Goal: Transaction & Acquisition: Book appointment/travel/reservation

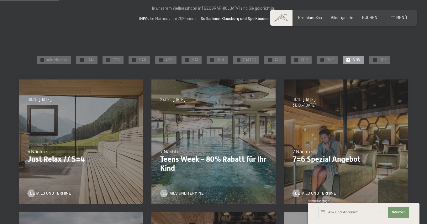
scroll to position [76, 0]
click at [369, 59] on div "✓ DEZ" at bounding box center [379, 60] width 21 height 9
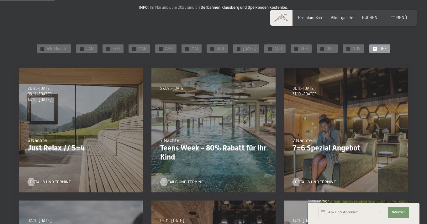
click at [84, 124] on div "07.09.–03.10.2025 21.12.–26.12.2025 11.01.–23.01.2026 08.03.–27.03.2026 08.11.–…" at bounding box center [81, 130] width 133 height 133
click at [56, 182] on span "Details und Termine" at bounding box center [56, 183] width 41 height 6
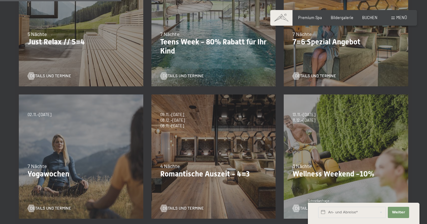
scroll to position [195, 0]
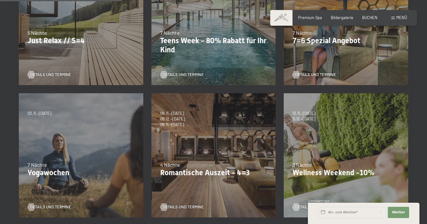
click at [185, 203] on div "Details und Termine" at bounding box center [211, 203] width 103 height 13
click at [186, 206] on span "Details und Termine" at bounding box center [189, 208] width 41 height 6
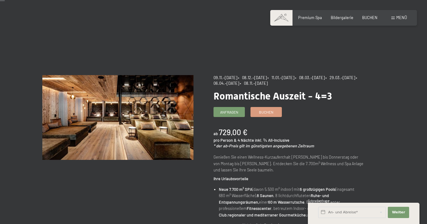
scroll to position [148, 0]
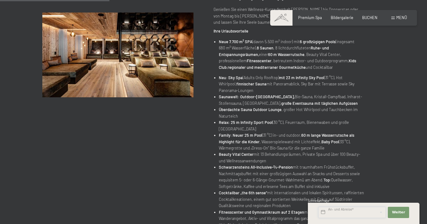
click at [351, 210] on input "text" at bounding box center [352, 212] width 68 height 11
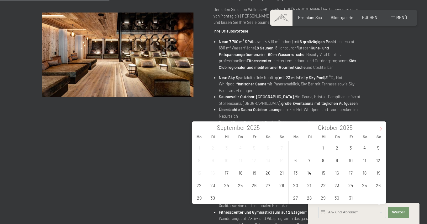
click at [378, 129] on icon at bounding box center [380, 129] width 4 height 4
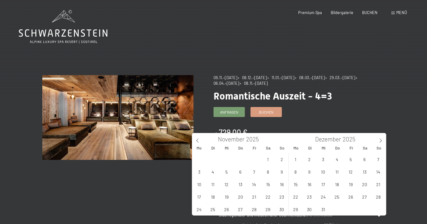
scroll to position [0, 0]
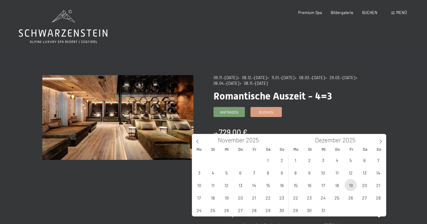
click at [352, 187] on span "19" at bounding box center [351, 185] width 12 height 12
click at [291, 183] on span "15" at bounding box center [295, 185] width 12 height 12
type input "[DATE] - [DATE]"
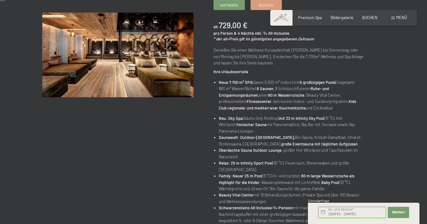
scroll to position [163, 0]
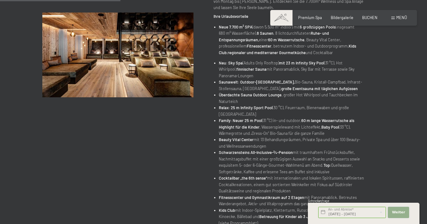
click at [398, 212] on span "Weiter" at bounding box center [398, 212] width 13 height 5
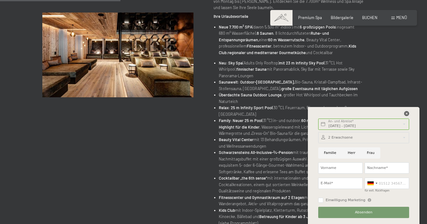
click at [405, 113] on icon at bounding box center [406, 113] width 5 height 5
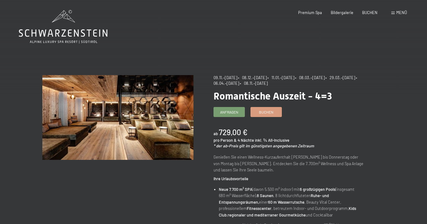
scroll to position [0, 0]
click at [256, 111] on link "Buchen" at bounding box center [266, 111] width 31 height 9
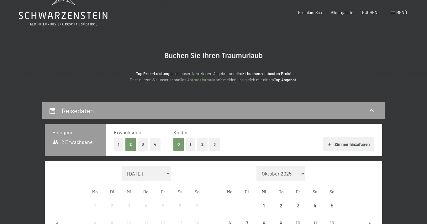
select select "2025-11-01"
select select "2025-12-01"
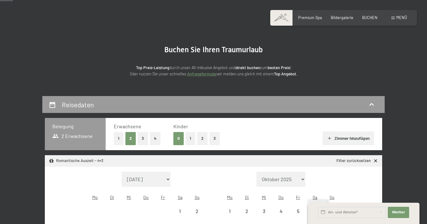
select select "2025-11-01"
select select "2025-12-01"
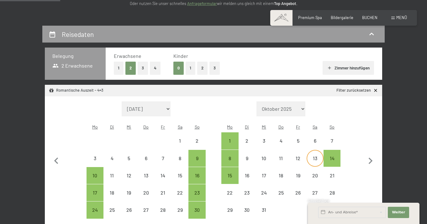
scroll to position [98, 0]
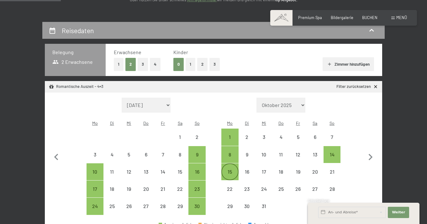
click at [233, 170] on div "15" at bounding box center [230, 178] width 16 height 16
select select "2025-11-01"
select select "2025-12-01"
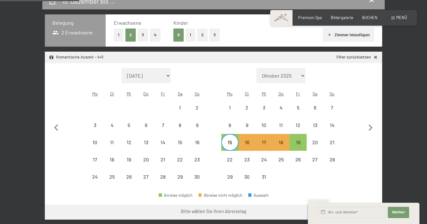
scroll to position [128, 0]
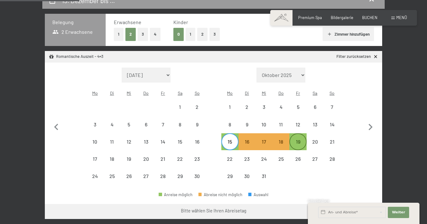
click at [300, 139] on div "19" at bounding box center [298, 147] width 16 height 16
select select "2025-11-01"
select select "2025-12-01"
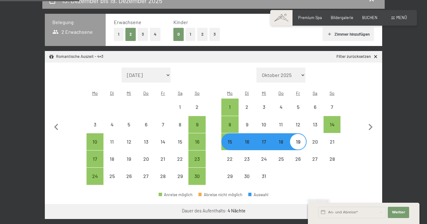
select select "2025-11-01"
select select "2025-12-01"
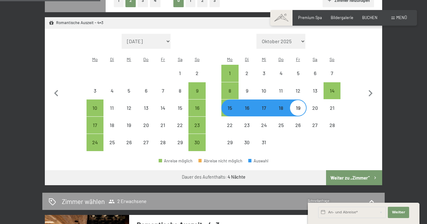
click at [345, 171] on button "Weiter zu „Zimmer“" at bounding box center [354, 178] width 56 height 15
select select "2025-11-01"
select select "2025-12-01"
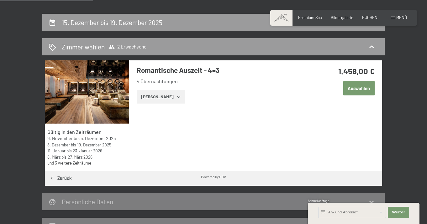
scroll to position [104, 0]
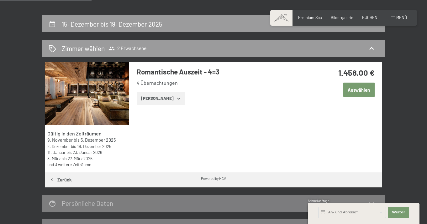
click at [176, 97] on icon "button" at bounding box center [178, 98] width 5 height 5
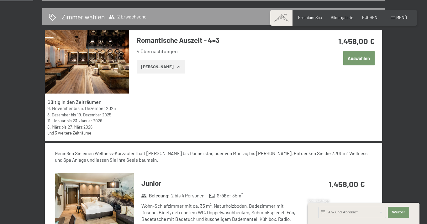
scroll to position [99, 0]
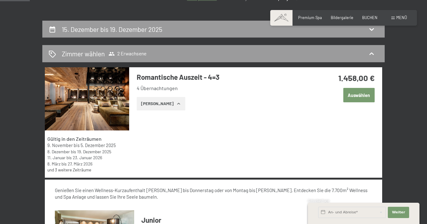
click at [355, 93] on button "Auswählen" at bounding box center [358, 95] width 31 height 14
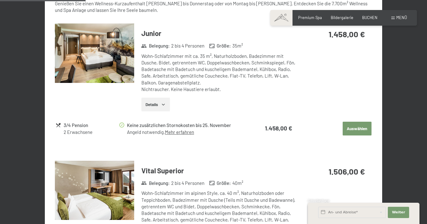
scroll to position [285, 0]
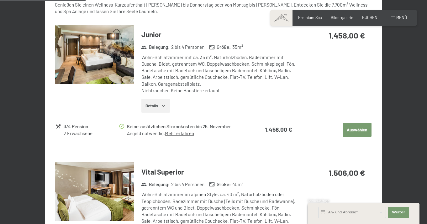
click at [346, 130] on button "Auswählen" at bounding box center [357, 130] width 29 height 14
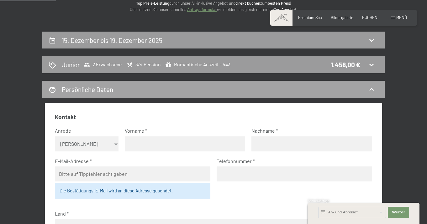
scroll to position [84, 0]
